Goal: Task Accomplishment & Management: Use online tool/utility

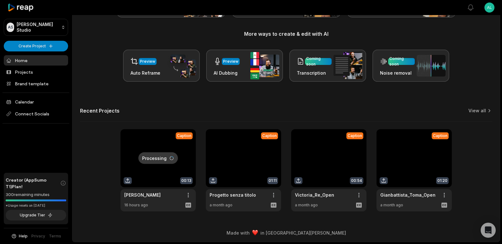
scroll to position [69, 0]
click at [256, 160] on link at bounding box center [243, 170] width 75 height 82
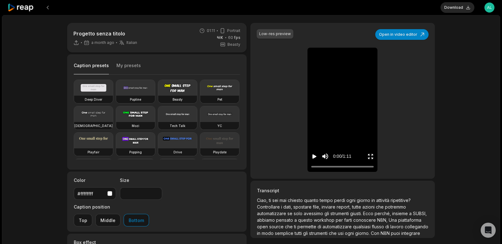
click at [26, 7] on icon at bounding box center [21, 7] width 27 height 8
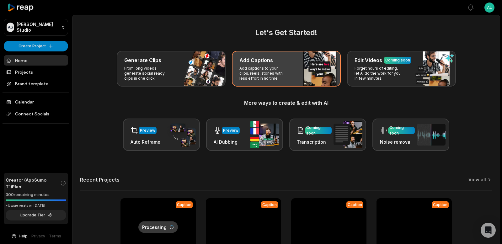
click at [254, 66] on p "Add captions to your clips, reels, stories with less effort in no time." at bounding box center [264, 73] width 49 height 15
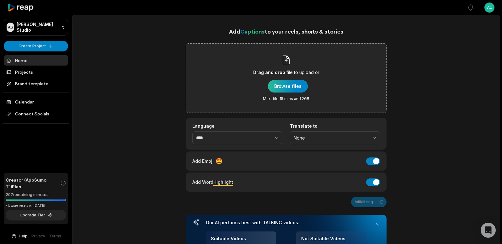
click at [277, 86] on div "button" at bounding box center [288, 86] width 40 height 13
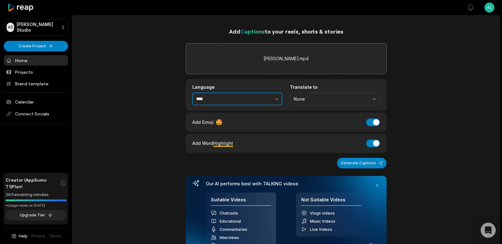
click at [261, 95] on button "button" at bounding box center [263, 99] width 39 height 13
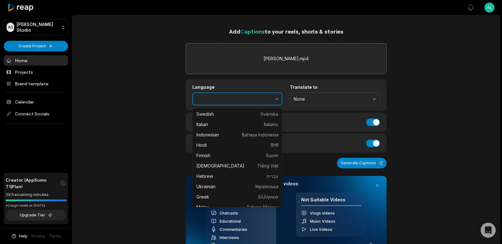
scroll to position [136, 0]
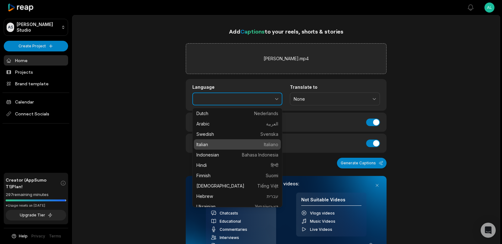
type input "*******"
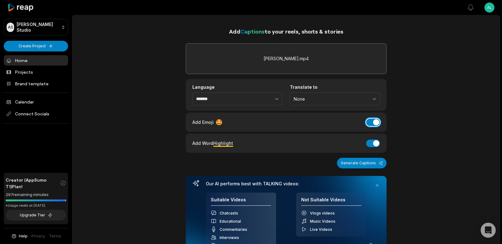
click at [377, 122] on button "Add Emoji" at bounding box center [373, 123] width 14 height 8
click at [371, 147] on button "Add Word Highlight" at bounding box center [373, 144] width 14 height 8
click at [362, 164] on button "Generate Captions" at bounding box center [362, 163] width 50 height 11
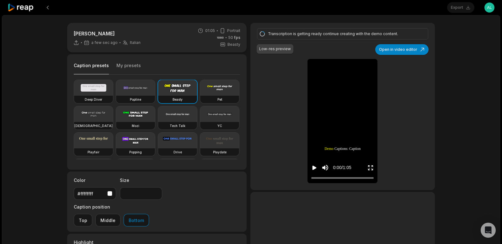
click at [131, 70] on button "My presets" at bounding box center [129, 68] width 24 height 12
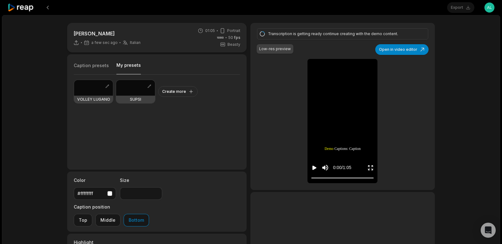
click at [86, 84] on div at bounding box center [93, 88] width 39 height 16
click at [92, 66] on button "Caption presets" at bounding box center [91, 68] width 35 height 12
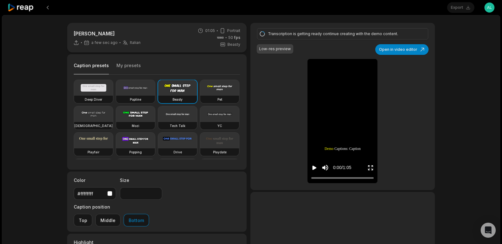
click at [315, 168] on icon "Play video" at bounding box center [315, 168] width 4 height 4
click at [315, 168] on icon "Pause video" at bounding box center [315, 168] width 6 height 6
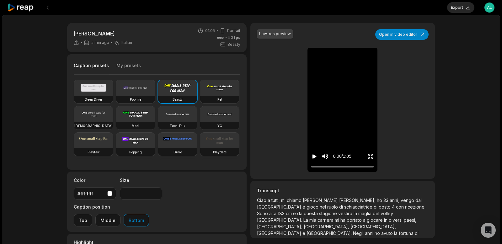
drag, startPoint x: 316, startPoint y: 167, endPoint x: 306, endPoint y: 167, distance: 10.1
click at [306, 167] on div "Low-res preview Open in video editor [PERSON_NAME] a a tutti, tutti, mi mi chia…" at bounding box center [343, 101] width 185 height 156
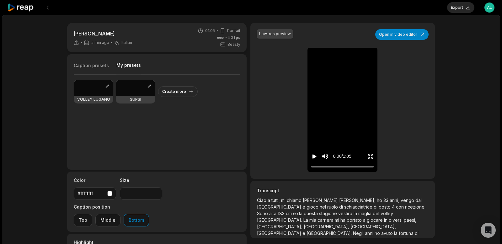
click at [129, 66] on button "My presets" at bounding box center [129, 68] width 24 height 12
click at [90, 91] on div at bounding box center [93, 88] width 39 height 16
type input "**"
click at [90, 91] on div at bounding box center [93, 88] width 39 height 16
click at [315, 155] on icon "Play video" at bounding box center [315, 157] width 4 height 4
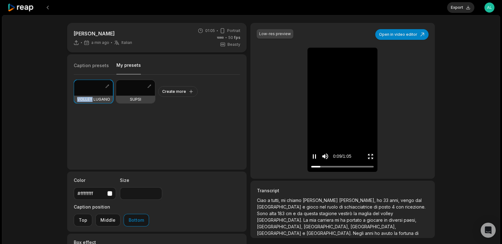
click at [316, 157] on icon "Pause video" at bounding box center [315, 157] width 1 height 4
click at [414, 36] on button "Open in video editor" at bounding box center [402, 34] width 53 height 11
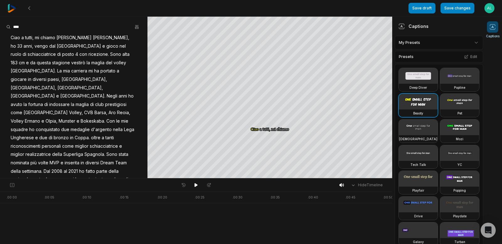
click at [428, 43] on html "Save draft Save changes Open user menu Captions Your browser does not support m…" at bounding box center [251, 122] width 502 height 244
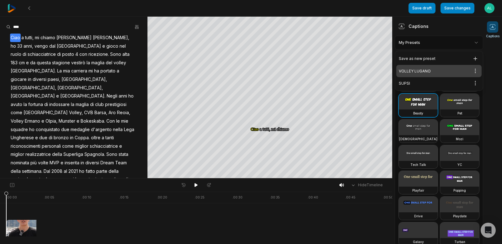
click at [420, 70] on div "VOLLEY LUGANO Open options" at bounding box center [439, 71] width 85 height 12
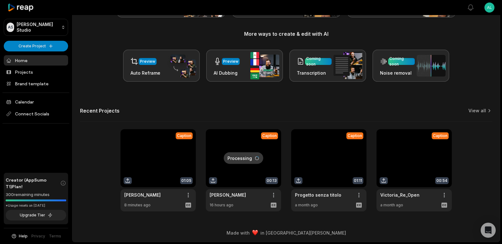
click at [147, 160] on link at bounding box center [158, 170] width 75 height 82
